Goal: Find specific page/section: Find specific page/section

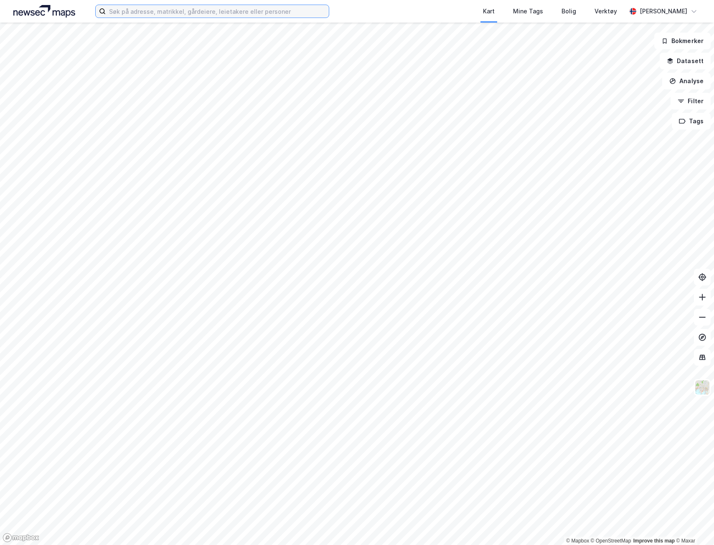
click at [201, 7] on input at bounding box center [217, 11] width 223 height 13
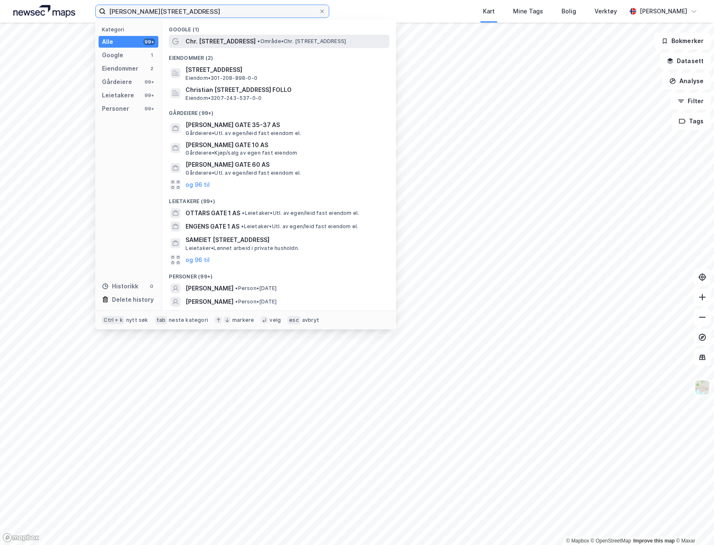
type input "[PERSON_NAME][STREET_ADDRESS]"
click at [230, 40] on span "Chr. [STREET_ADDRESS]" at bounding box center [221, 41] width 70 height 10
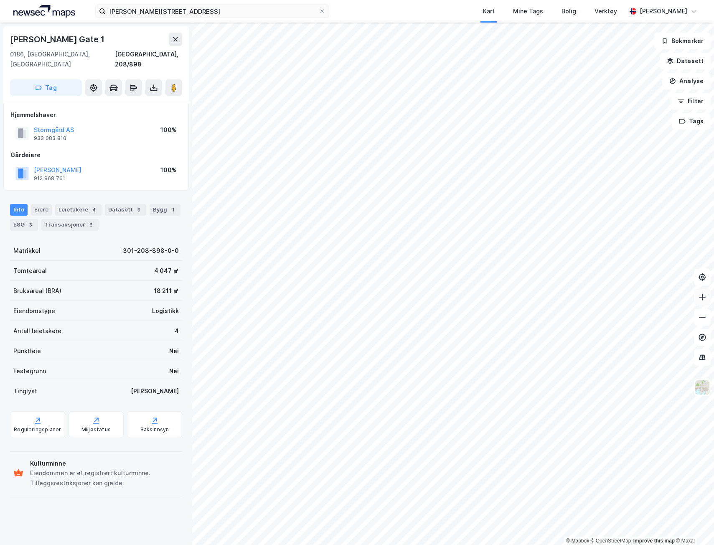
click at [704, 298] on icon at bounding box center [702, 297] width 8 height 8
